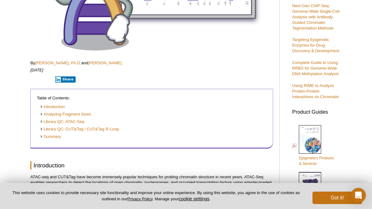
scroll to position [158, 0]
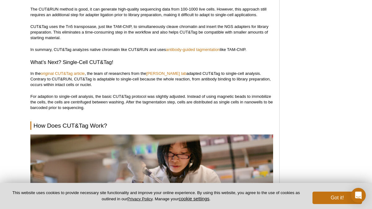
scroll to position [1088, 0]
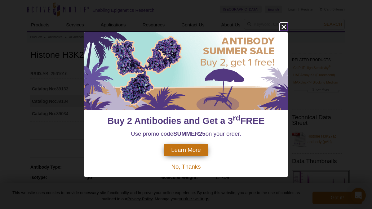
drag, startPoint x: 283, startPoint y: 24, endPoint x: 282, endPoint y: 40, distance: 16.1
click at [283, 24] on icon "close" at bounding box center [284, 27] width 8 height 8
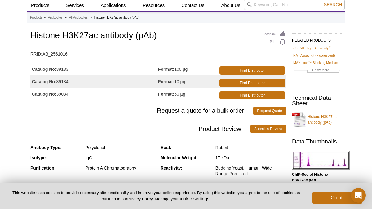
scroll to position [22, 0]
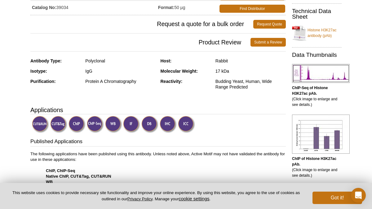
scroll to position [114, 0]
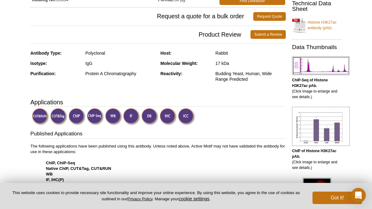
click at [58, 116] on img at bounding box center [58, 116] width 17 height 17
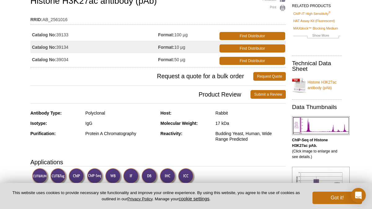
scroll to position [55, 0]
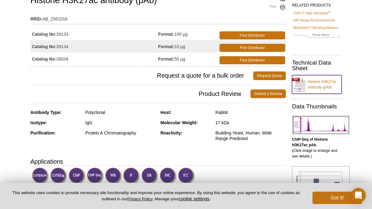
click at [325, 84] on link "Histone H3K27ac antibody (pAb)" at bounding box center [317, 84] width 50 height 19
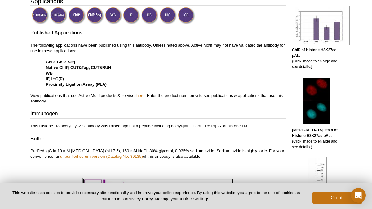
scroll to position [211, 0]
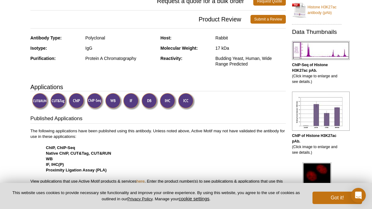
click at [62, 99] on img at bounding box center [58, 101] width 17 height 17
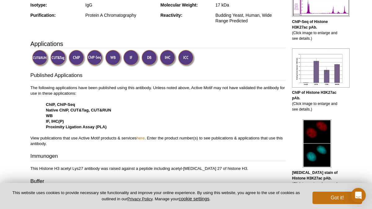
scroll to position [173, 0]
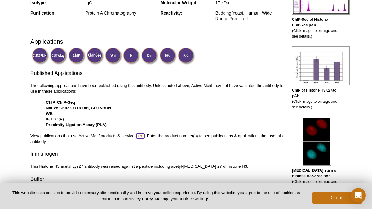
click at [140, 138] on link "here" at bounding box center [140, 135] width 8 height 5
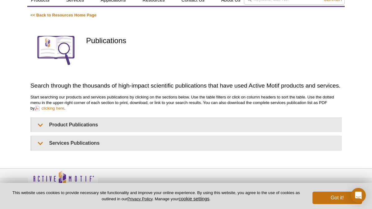
scroll to position [51, 0]
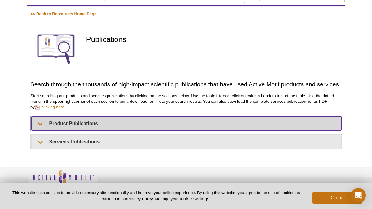
click at [98, 126] on summary "Product Publications" at bounding box center [187, 123] width 310 height 14
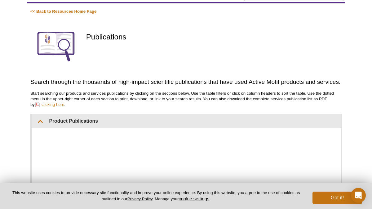
scroll to position [0, 0]
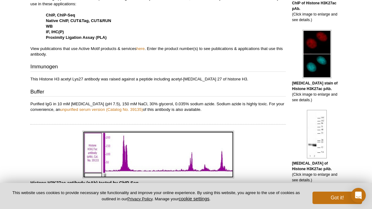
scroll to position [262, 0]
